Goal: Find specific page/section: Find specific page/section

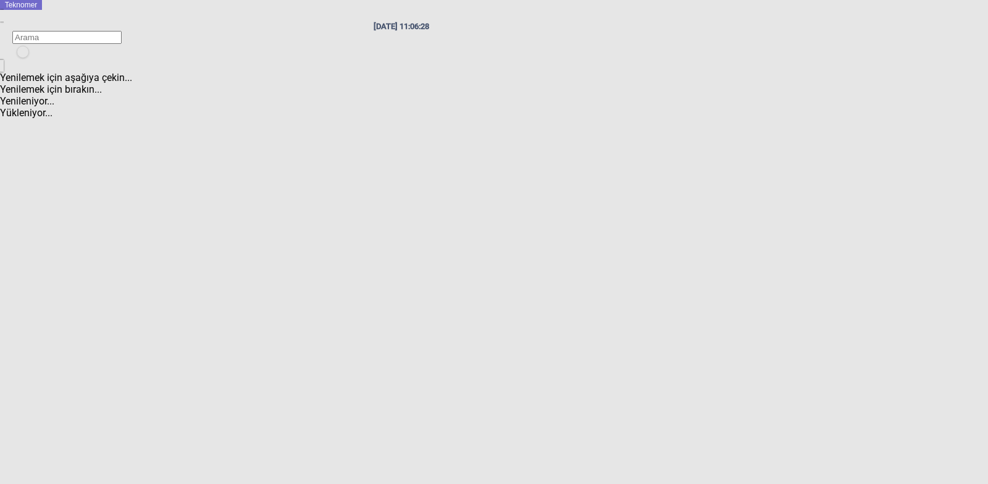
click at [23, 9] on div "Teknomer" at bounding box center [21, 5] width 42 height 10
click at [17, 10] on app-side-navigation-menu "Teknomer" at bounding box center [21, 5] width 42 height 10
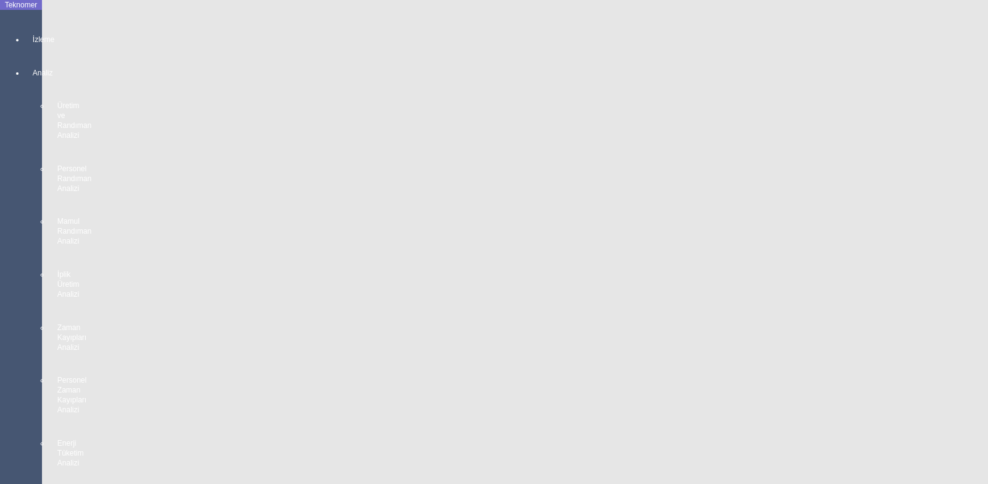
click at [33, 27] on icon at bounding box center [33, 27] width 1 height 0
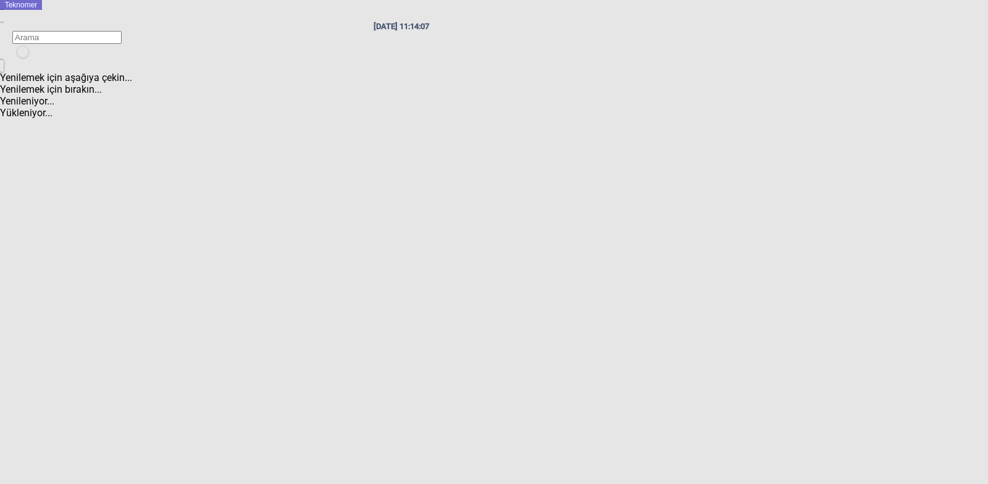
click at [180, 141] on div "27/09/2025 11:14:07 Yenilemek için aşağıya çekin... Yenilemek için bırakın... Y…" at bounding box center [401, 92] width 803 height 164
click at [179, 174] on div "27/09/2025 11:14:08 Yenilemek için aşağıya çekin... Yenilemek için bırakın... Y…" at bounding box center [401, 92] width 803 height 164
click at [19, 10] on div "Teknomer" at bounding box center [21, 5] width 42 height 10
click at [22, 10] on app-side-navigation-menu "Teknomer" at bounding box center [21, 5] width 42 height 10
click at [190, 174] on div "27/09/2025 11:14:10 Yenilemek için aşağıya çekin... Yenilemek için bırakın... Y…" at bounding box center [401, 92] width 803 height 164
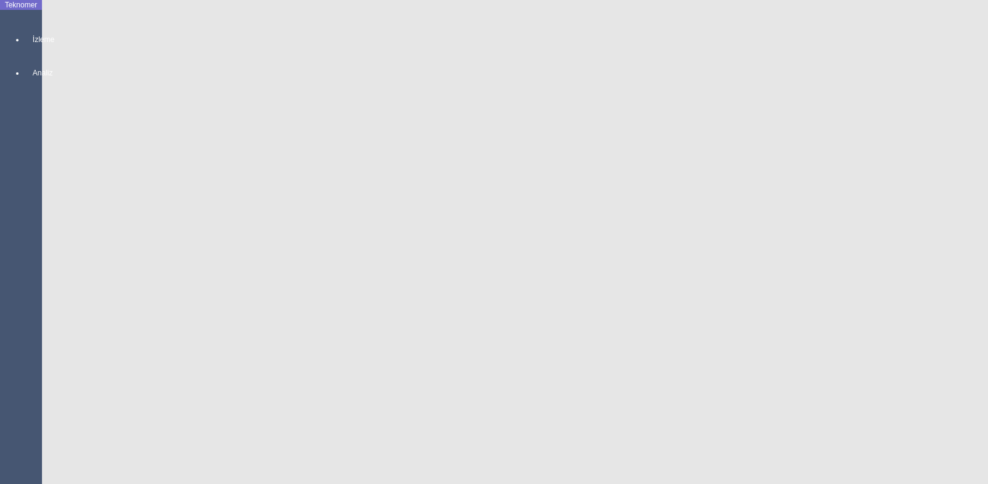
click at [33, 27] on icon at bounding box center [33, 27] width 1 height 0
click at [33, 44] on span "İzleme" at bounding box center [33, 40] width 1 height 10
click at [917, 109] on span "Oturumu Kapat" at bounding box center [952, 115] width 72 height 12
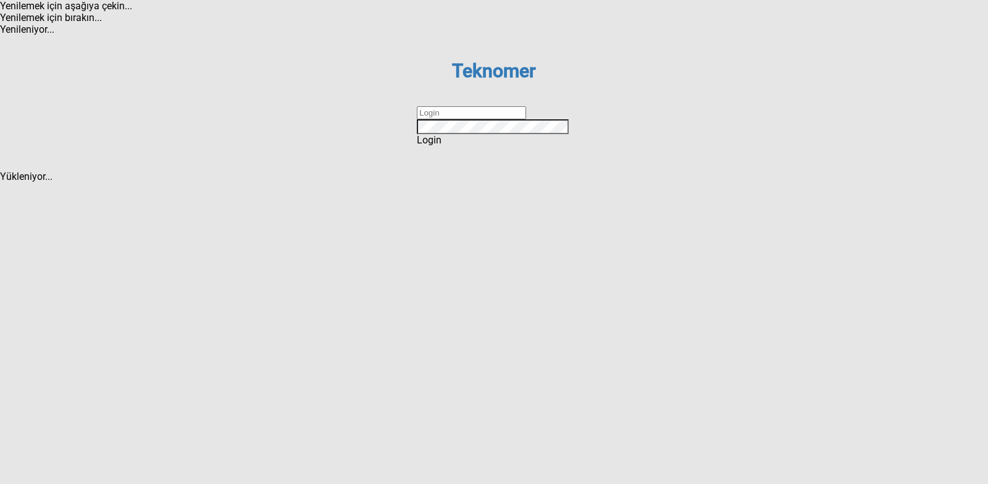
click at [526, 119] on input "text" at bounding box center [471, 112] width 109 height 13
type input "mehmetakar"
click at [511, 170] on div "Teknomer Sign In to your account mehmetakar Remember me Login Forgot password ?…" at bounding box center [494, 102] width 204 height 135
click at [508, 146] on div "Login" at bounding box center [494, 140] width 154 height 12
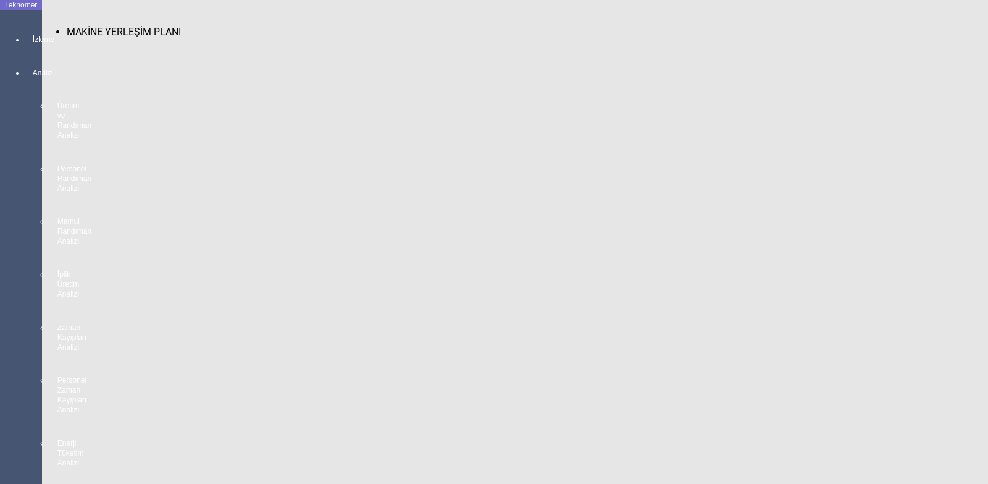
click at [83, 28] on span "MAKİNE YERLEŞİM PLANI" at bounding box center [124, 32] width 114 height 12
